Goal: Check status: Check status

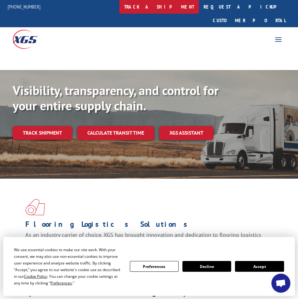
click at [178, 11] on link "track a shipment" at bounding box center [160, 7] width 80 height 14
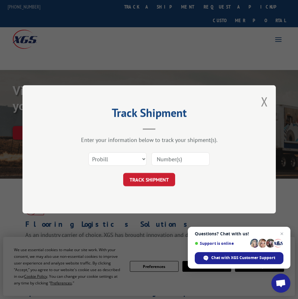
click at [198, 159] on input at bounding box center [181, 159] width 58 height 13
type input "3370497"
click at [155, 175] on button "TRACK SHIPMENT" at bounding box center [149, 179] width 52 height 13
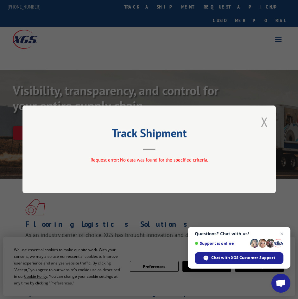
click at [264, 125] on button "Close modal" at bounding box center [264, 121] width 7 height 17
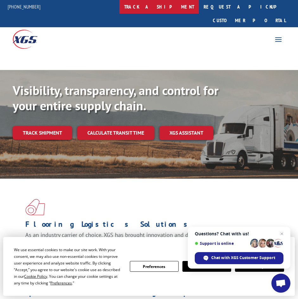
click at [163, 9] on link "track a shipment" at bounding box center [160, 7] width 80 height 14
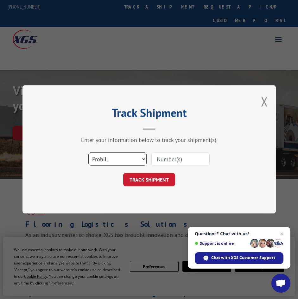
click at [115, 155] on select "Select category... Probill BOL PO" at bounding box center [117, 159] width 58 height 13
select select "bol"
click at [88, 153] on select "Select category... Probill BOL PO" at bounding box center [117, 159] width 58 height 13
click at [192, 163] on input at bounding box center [181, 159] width 58 height 13
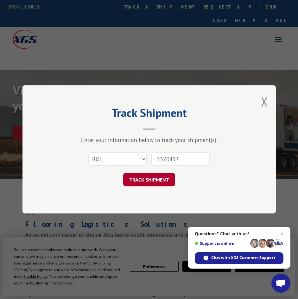
type input "3370497"
click at [142, 184] on button "TRACK SHIPMENT" at bounding box center [149, 179] width 52 height 13
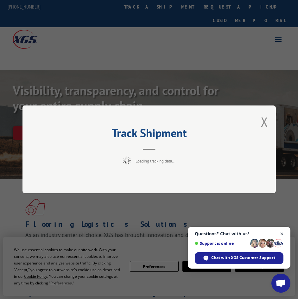
click at [284, 234] on span "Open chat" at bounding box center [282, 234] width 8 height 8
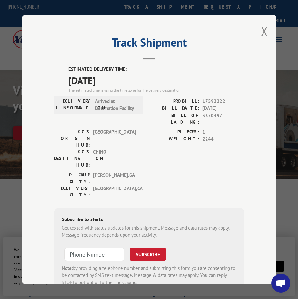
click at [246, 156] on div "Track Shipment ESTIMATED DELIVERY TIME: [DATE] The estimated time is using the …" at bounding box center [150, 149] width 254 height 269
click at [262, 34] on button "Close modal" at bounding box center [264, 31] width 7 height 17
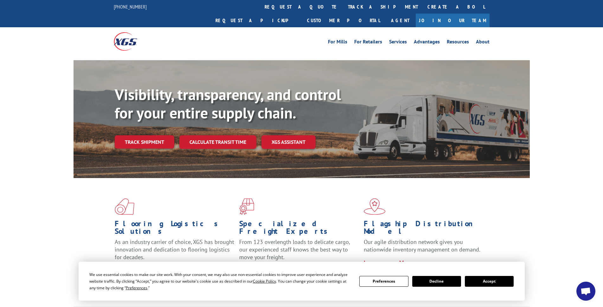
scroll to position [127, 0]
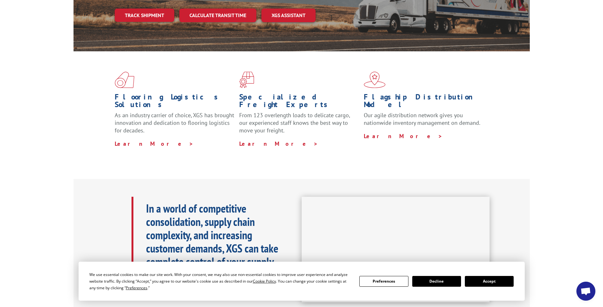
click at [298, 286] on button "Accept" at bounding box center [489, 281] width 49 height 11
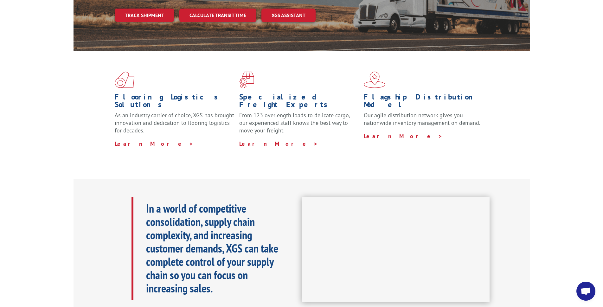
scroll to position [0, 0]
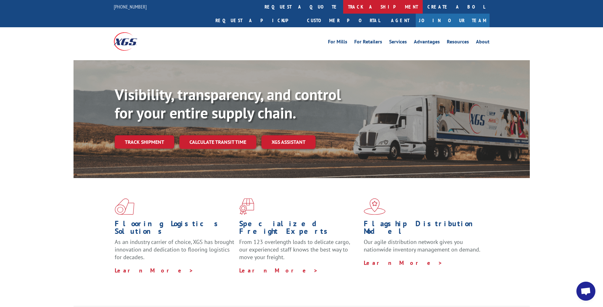
click at [298, 9] on link "track a shipment" at bounding box center [383, 7] width 80 height 14
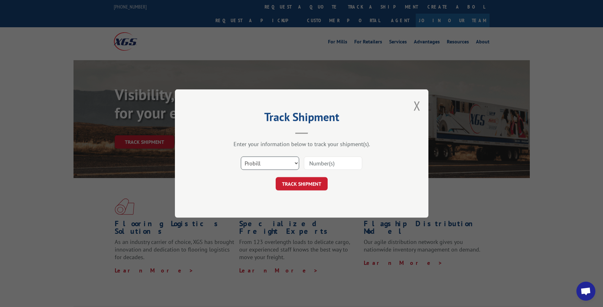
click at [294, 166] on select "Select category... Probill BOL PO" at bounding box center [270, 163] width 58 height 13
select select "bol"
click at [241, 157] on select "Select category... Probill BOL PO" at bounding box center [270, 163] width 58 height 13
click at [298, 162] on input at bounding box center [333, 163] width 58 height 13
type input "3370497"
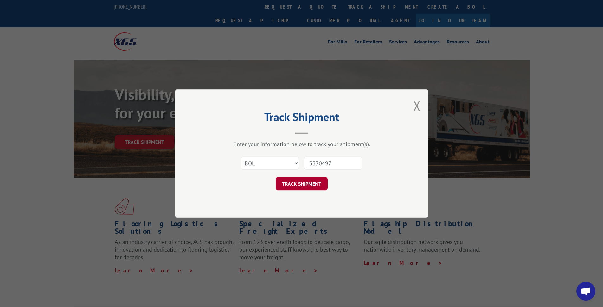
click at [298, 182] on button "TRACK SHIPMENT" at bounding box center [302, 183] width 52 height 13
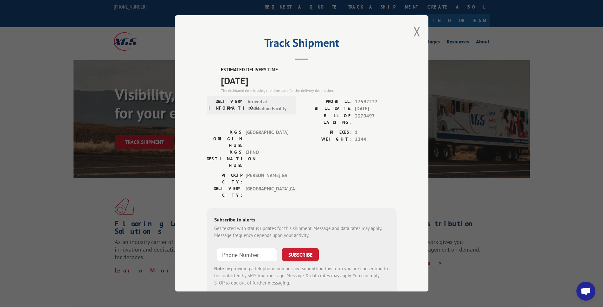
scroll to position [16, 0]
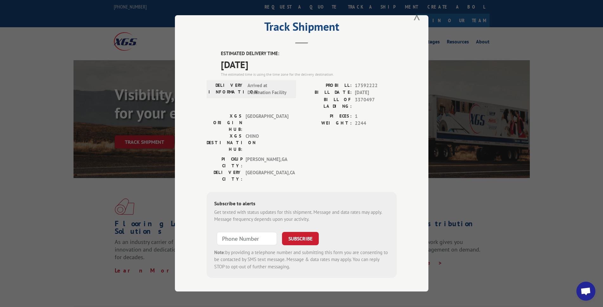
type input "+1 (___) ___-____"
click at [261, 232] on input "+1 (___) ___-____" at bounding box center [247, 238] width 60 height 13
click at [298, 17] on button "Close modal" at bounding box center [417, 15] width 7 height 17
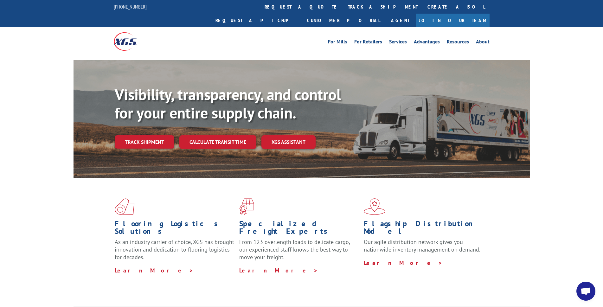
click at [298, 248] on div "Flooring Logistics Solutions As an industry carrier of choice, XGS has brought …" at bounding box center [302, 236] width 456 height 116
